Goal: Transaction & Acquisition: Subscribe to service/newsletter

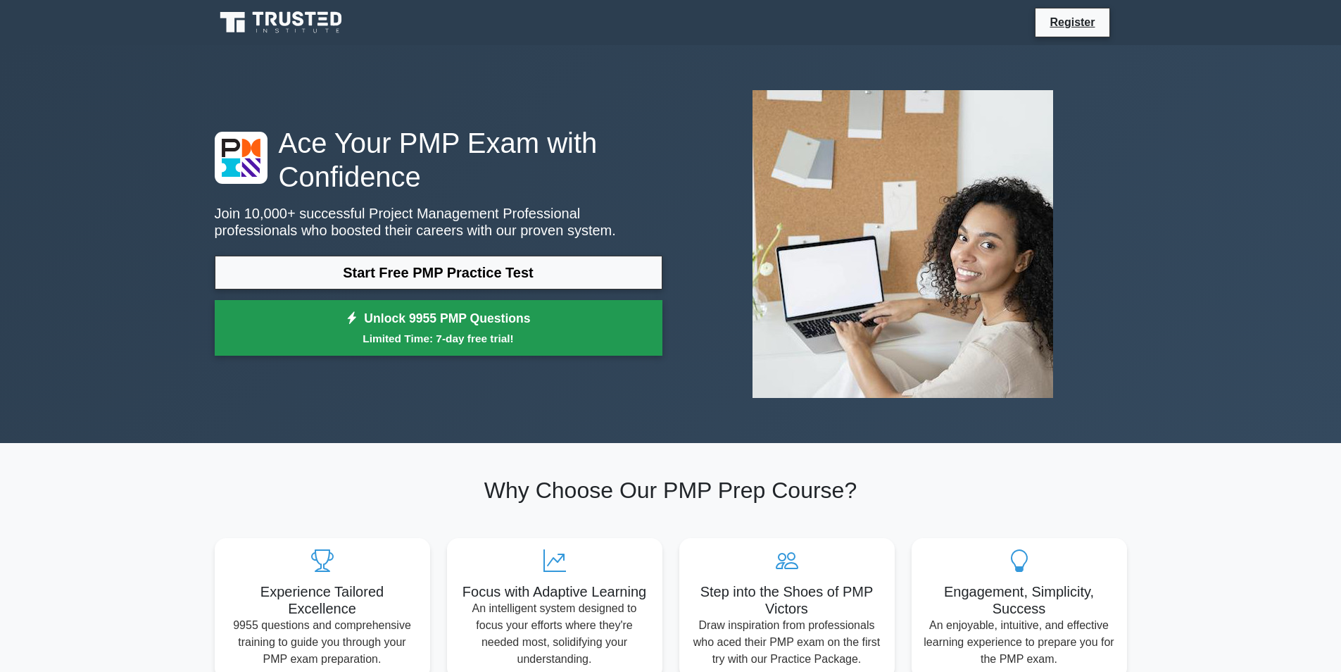
click at [351, 306] on link "Unlock 9955 PMP Questions Limited Time: 7-day free trial!" at bounding box center [439, 328] width 448 height 56
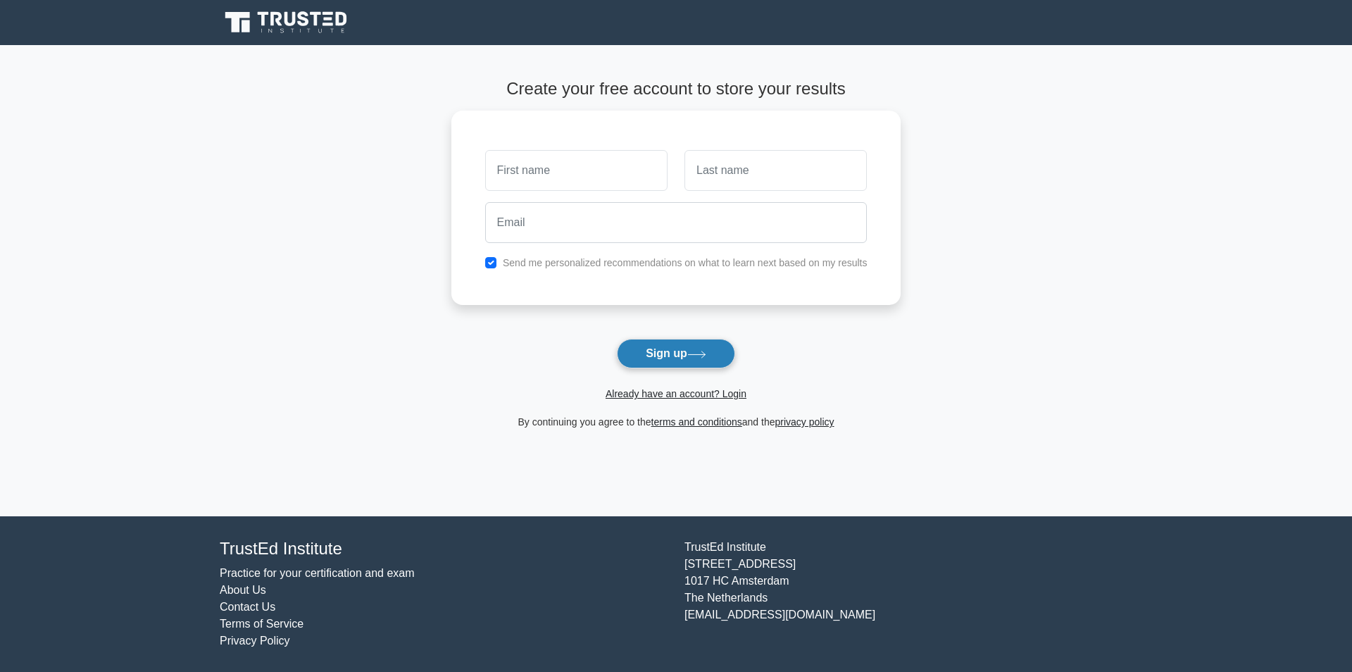
click at [697, 348] on button "Sign up" at bounding box center [676, 354] width 118 height 30
click at [701, 365] on button "Sign up" at bounding box center [676, 354] width 118 height 30
click at [677, 344] on button "Sign up" at bounding box center [676, 354] width 118 height 30
